Goal: Navigation & Orientation: Find specific page/section

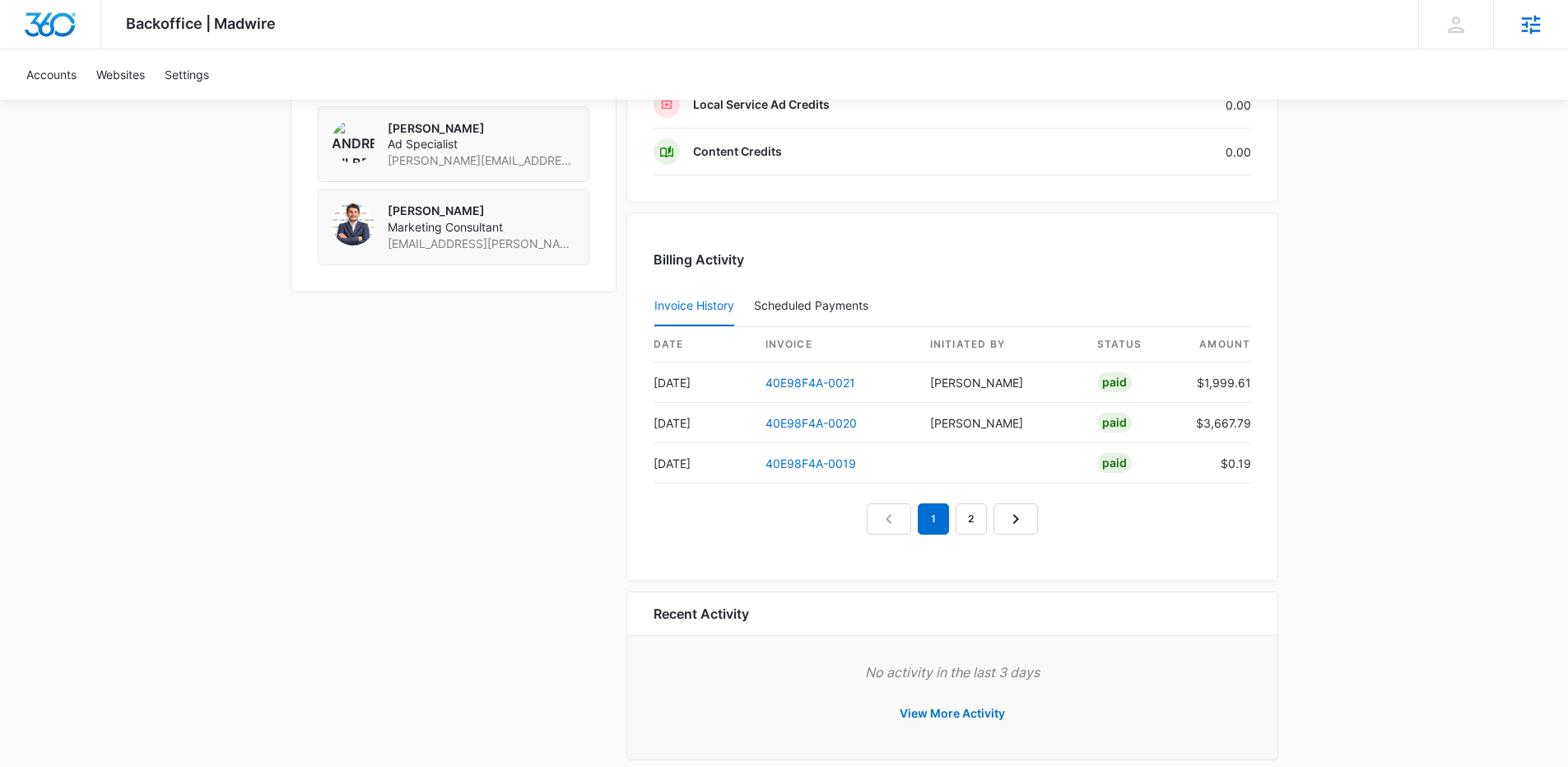
scroll to position [1380, 0]
click at [783, 422] on link "40E98F4A-0020" at bounding box center [811, 425] width 91 height 14
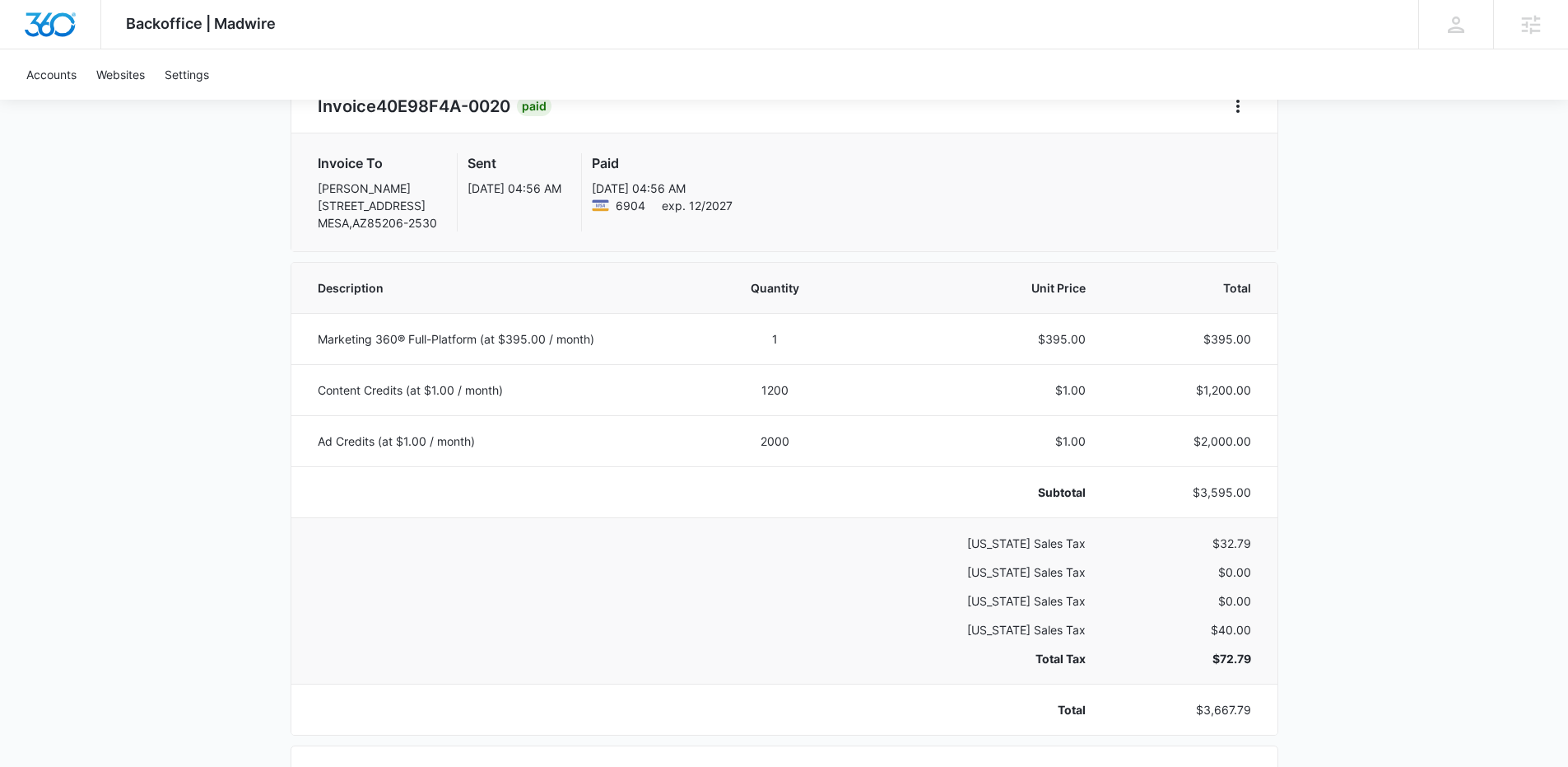
scroll to position [256, 0]
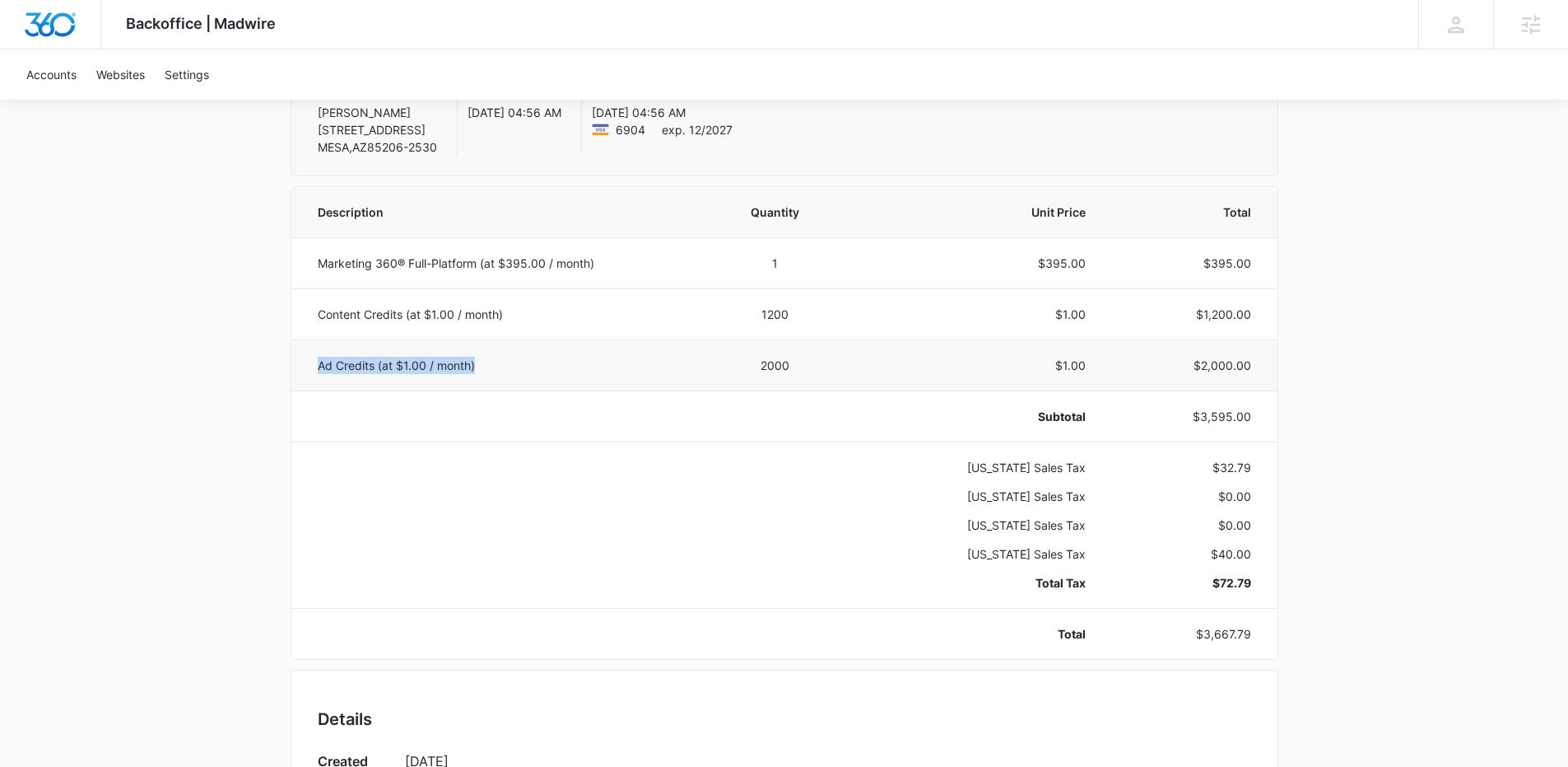
drag, startPoint x: 316, startPoint y: 363, endPoint x: 485, endPoint y: 365, distance: 169.0
click at [485, 366] on p "Ad Credits (at $1.00 / month)" at bounding box center [501, 364] width 366 height 17
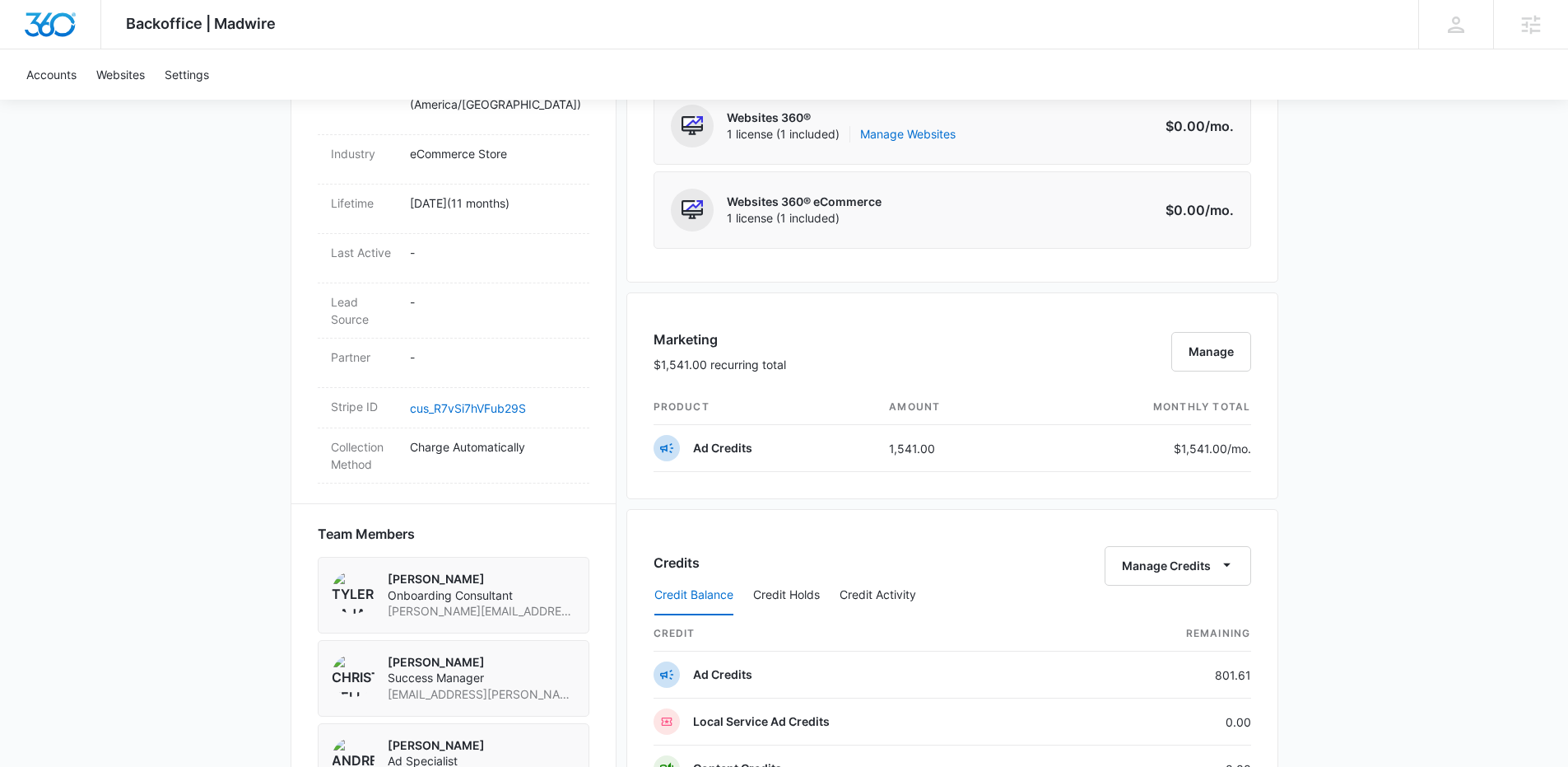
scroll to position [743, 0]
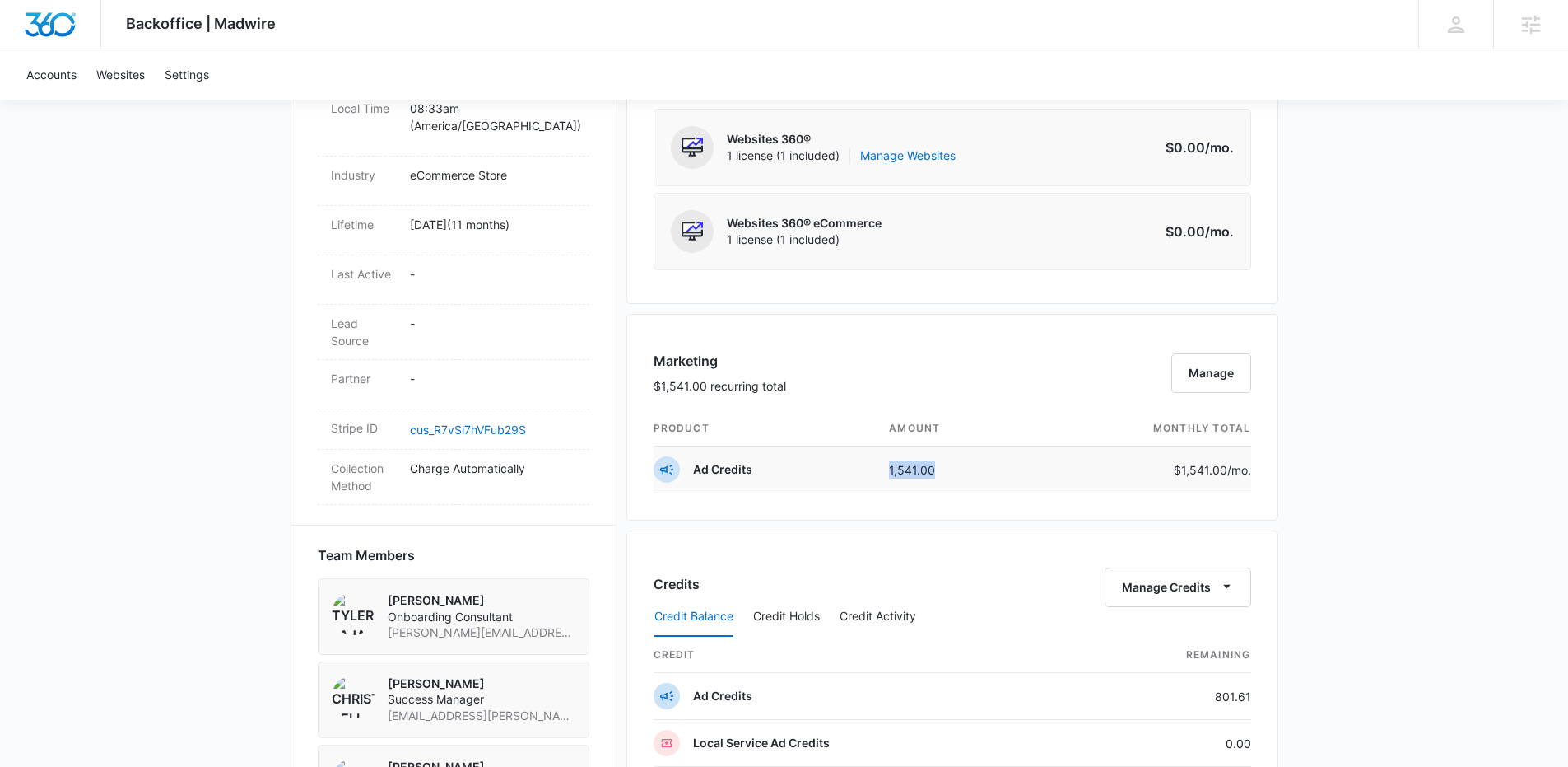
drag, startPoint x: 942, startPoint y: 471, endPoint x: 856, endPoint y: 463, distance: 86.4
click at [856, 463] on tr "Ad Credits 1,541.00 $1,541.00 /mo." at bounding box center [952, 470] width 598 height 47
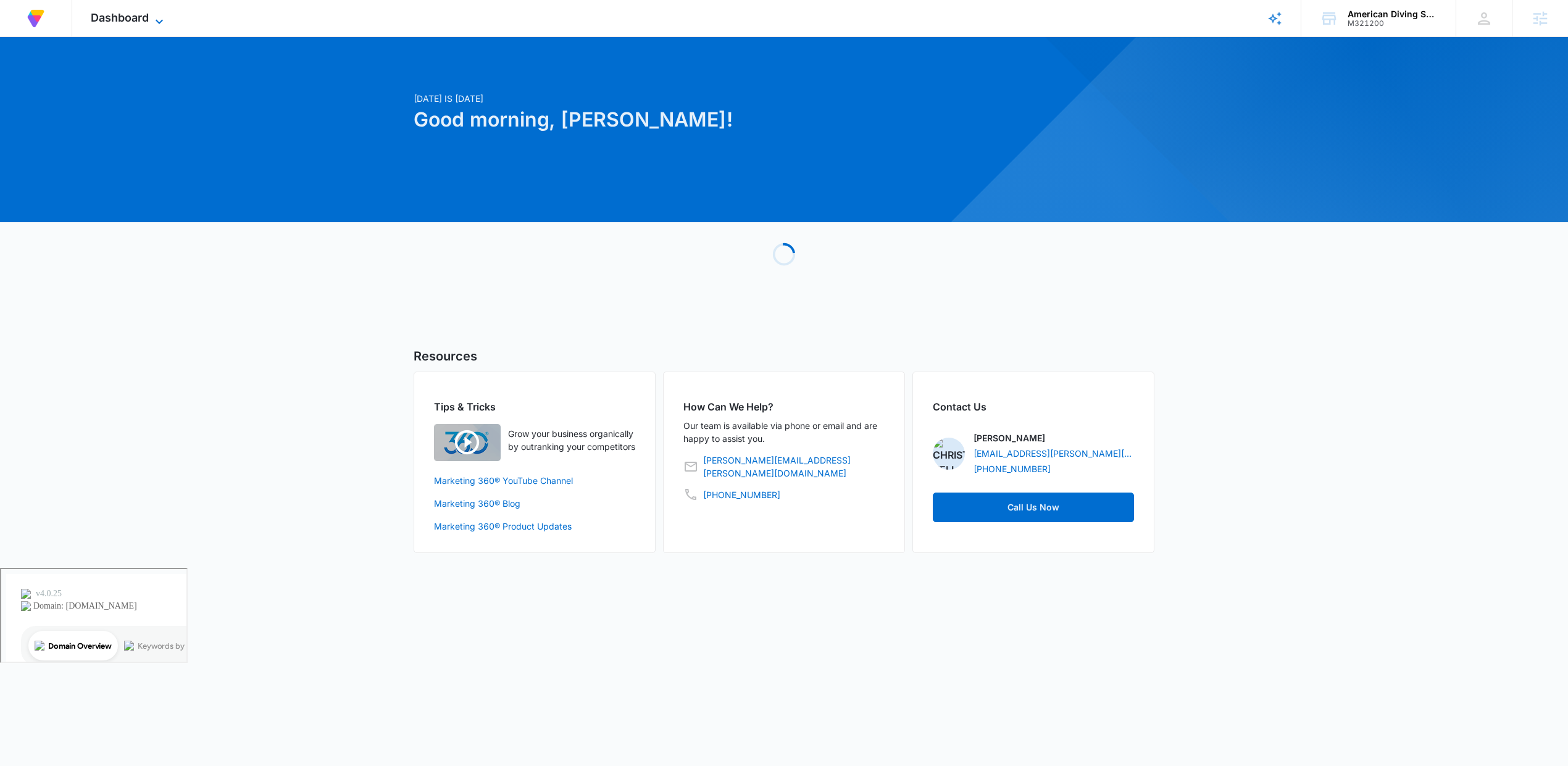
click at [124, 22] on span "Dashboard" at bounding box center [120, 17] width 58 height 13
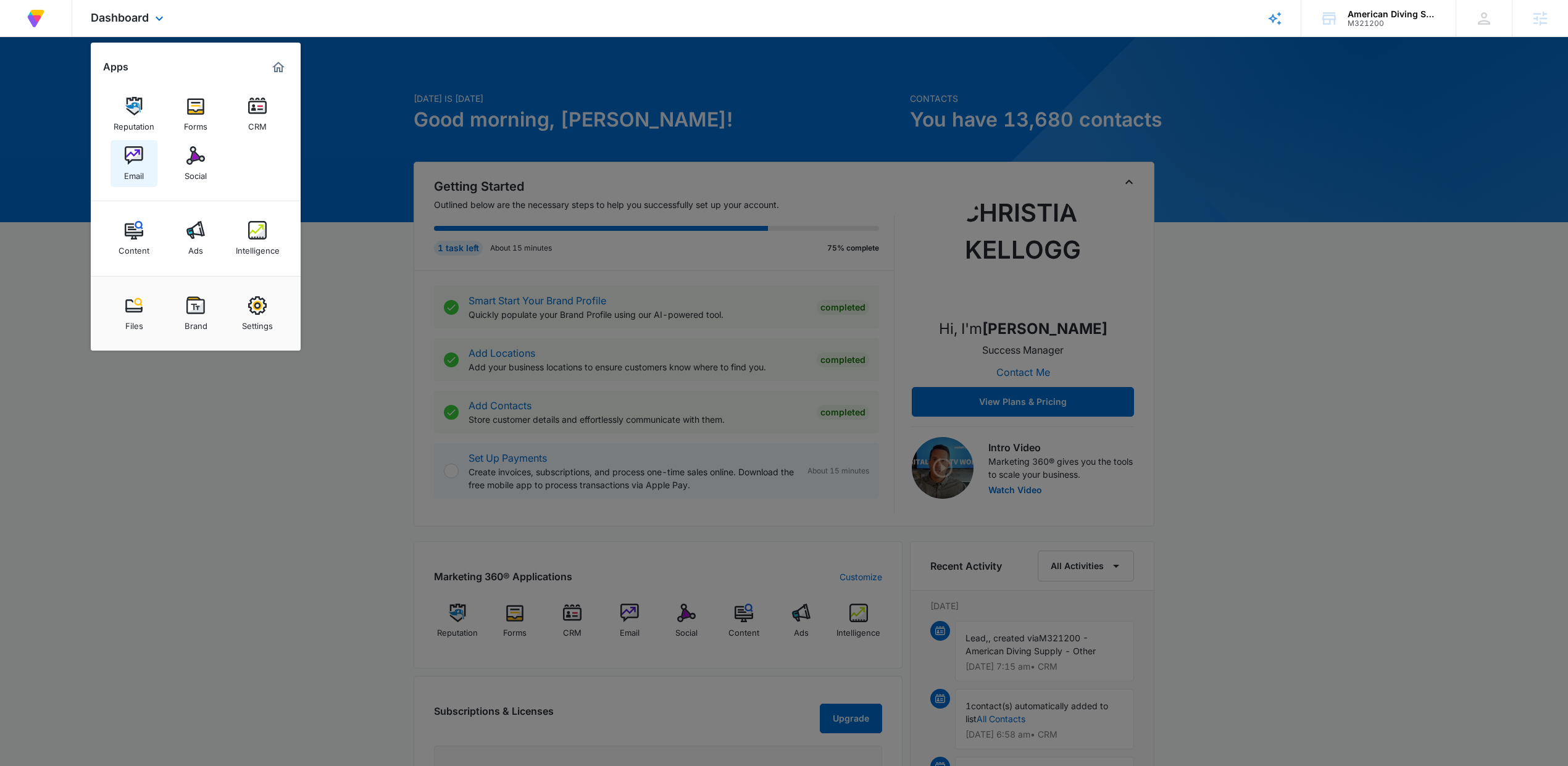
click at [139, 149] on img at bounding box center [134, 156] width 19 height 19
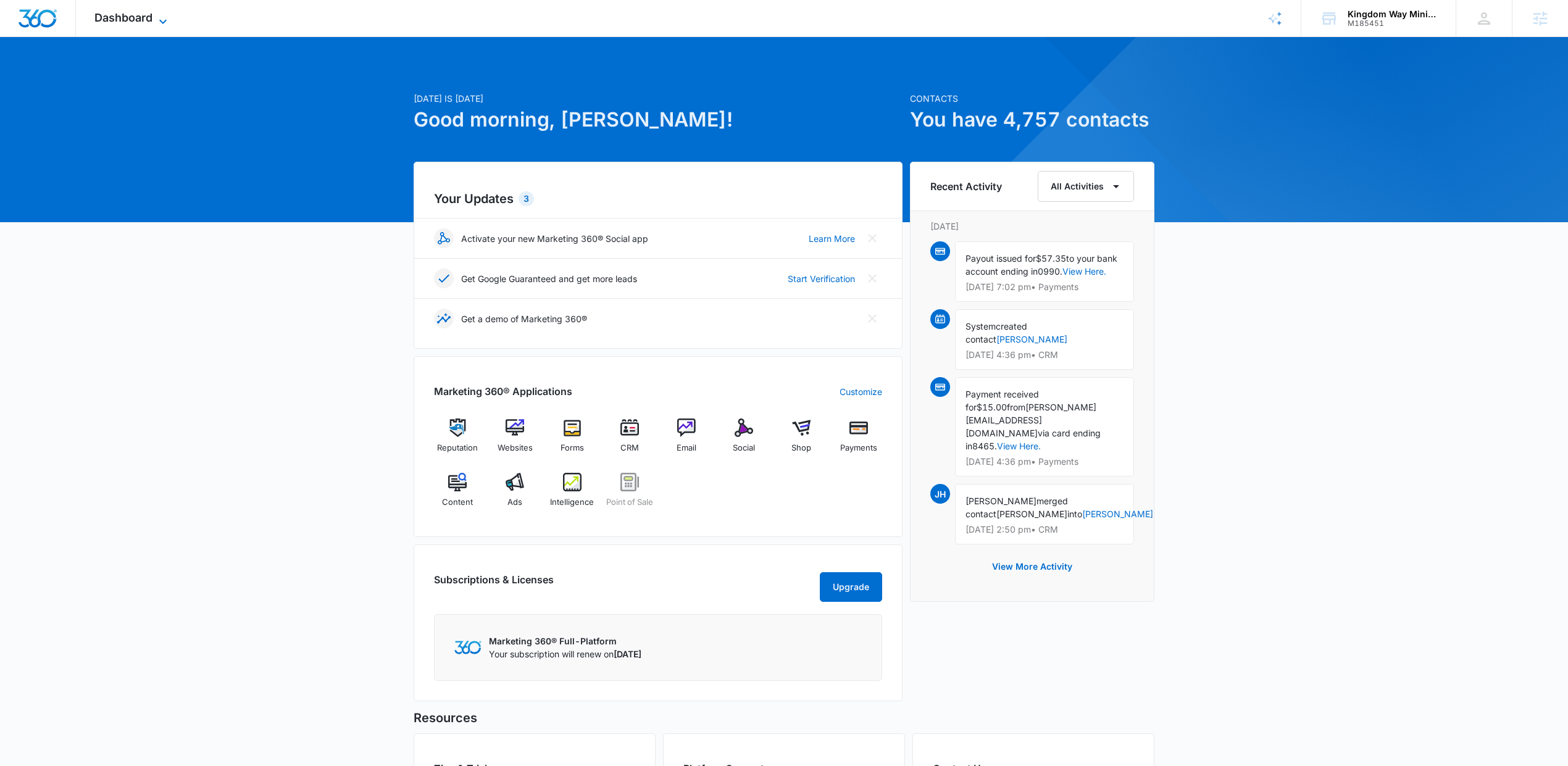
click at [130, 20] on span "Dashboard" at bounding box center [123, 17] width 58 height 13
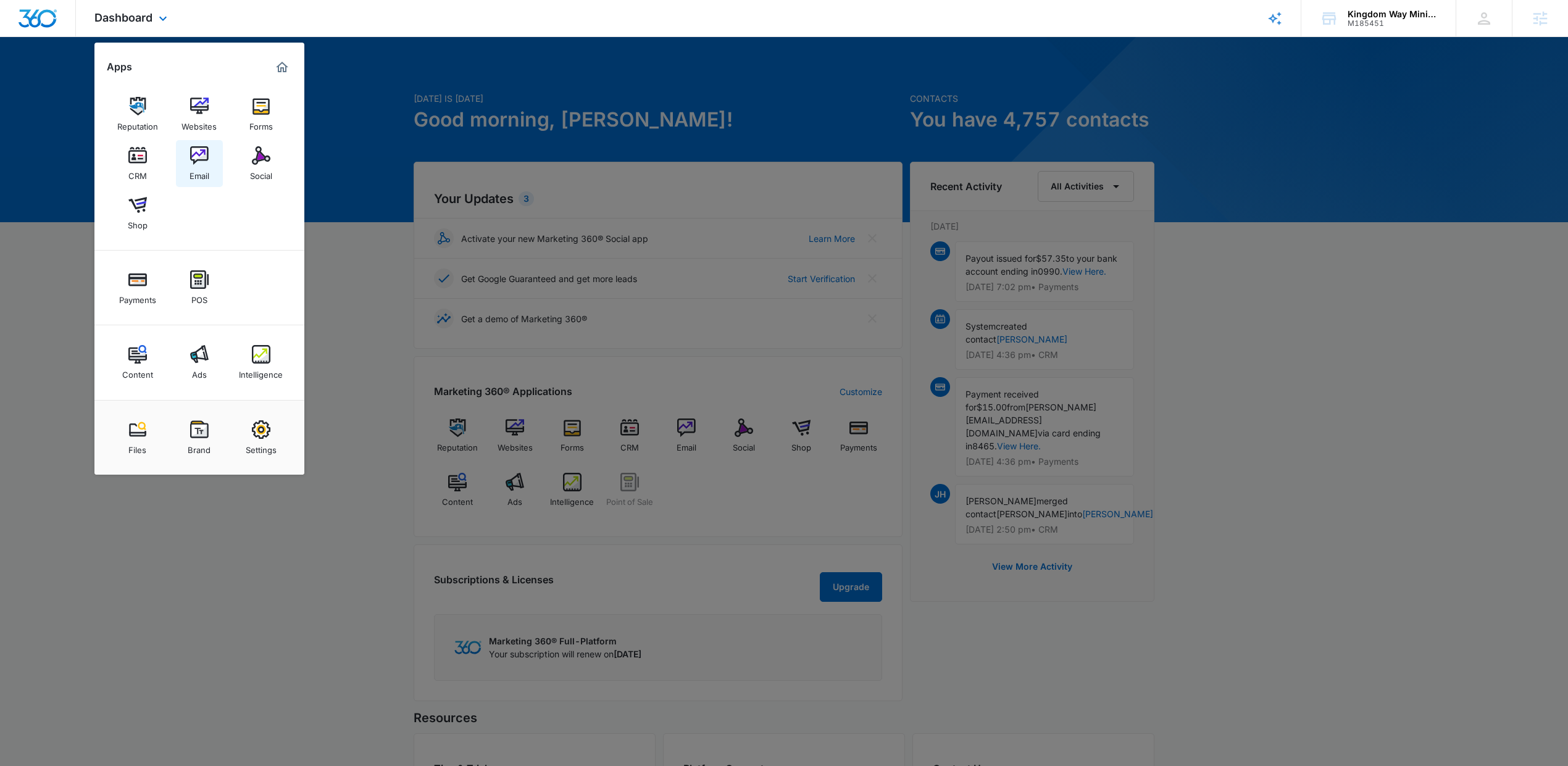
click at [197, 163] on img at bounding box center [199, 156] width 19 height 19
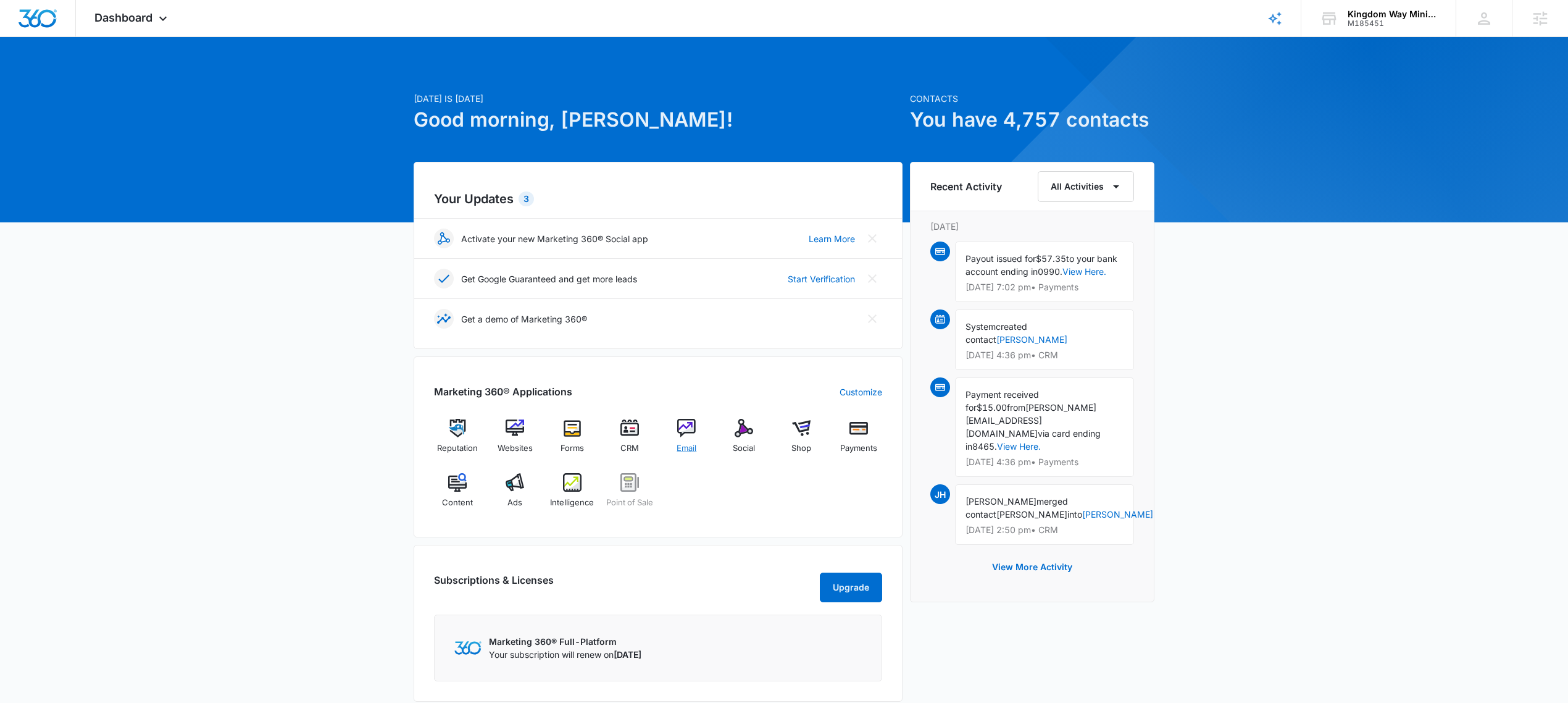
click at [692, 442] on div "Email" at bounding box center [687, 441] width 48 height 44
